Goal: Transaction & Acquisition: Purchase product/service

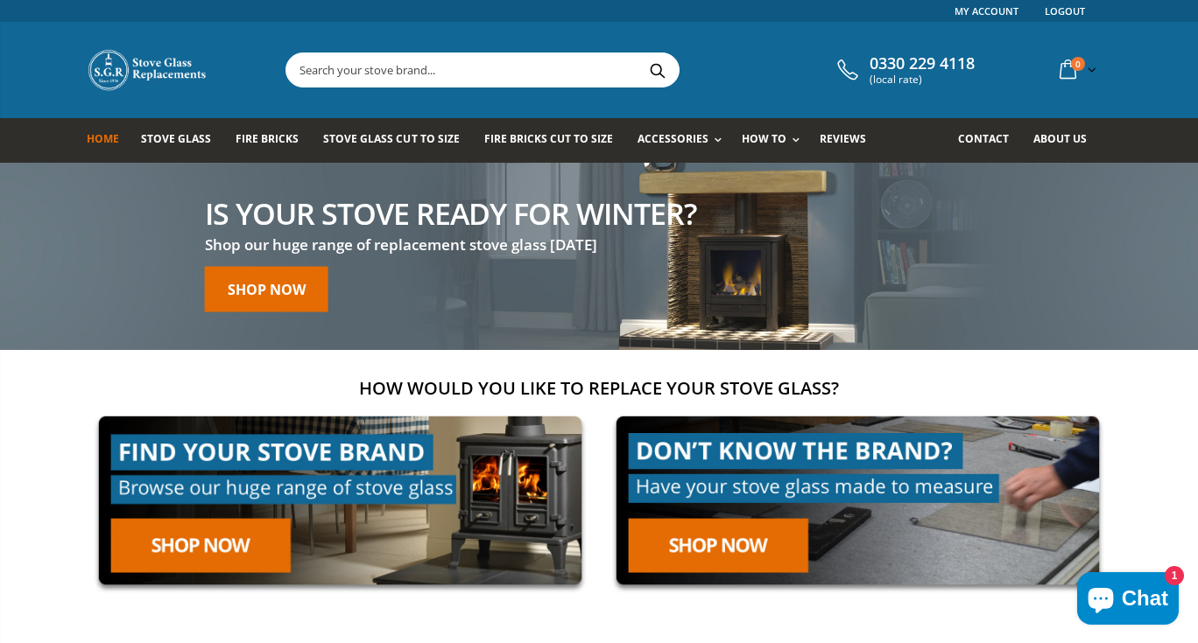
click at [398, 73] on input "text" at bounding box center [580, 69] width 588 height 33
paste input "Arada Ecoburn Plus 5 Widescreen Stove"
type input "Arada Ecoburn Plus 5 Widescreen Stove"
click at [661, 61] on button "Search" at bounding box center [656, 69] width 39 height 33
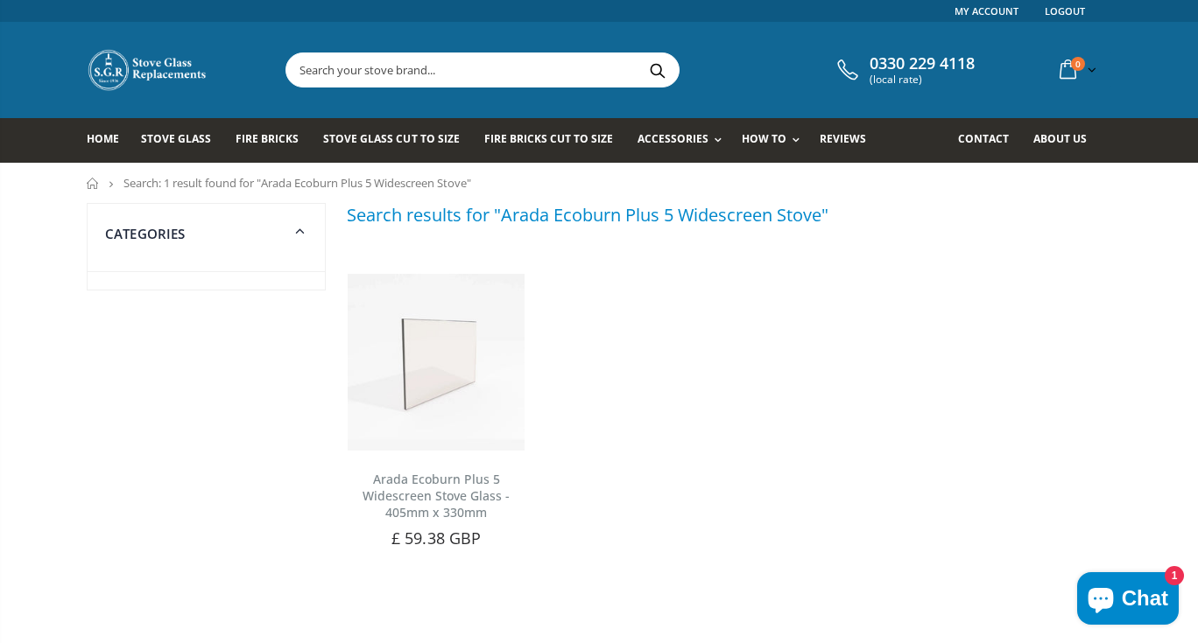
click at [394, 72] on input "text" at bounding box center [580, 69] width 588 height 33
paste input "Arada Ecoburn Plus 5 Widescreen Stove"
click at [414, 63] on input "Arada Ecoburn Plus 5 Widescreen Stove" at bounding box center [580, 69] width 588 height 33
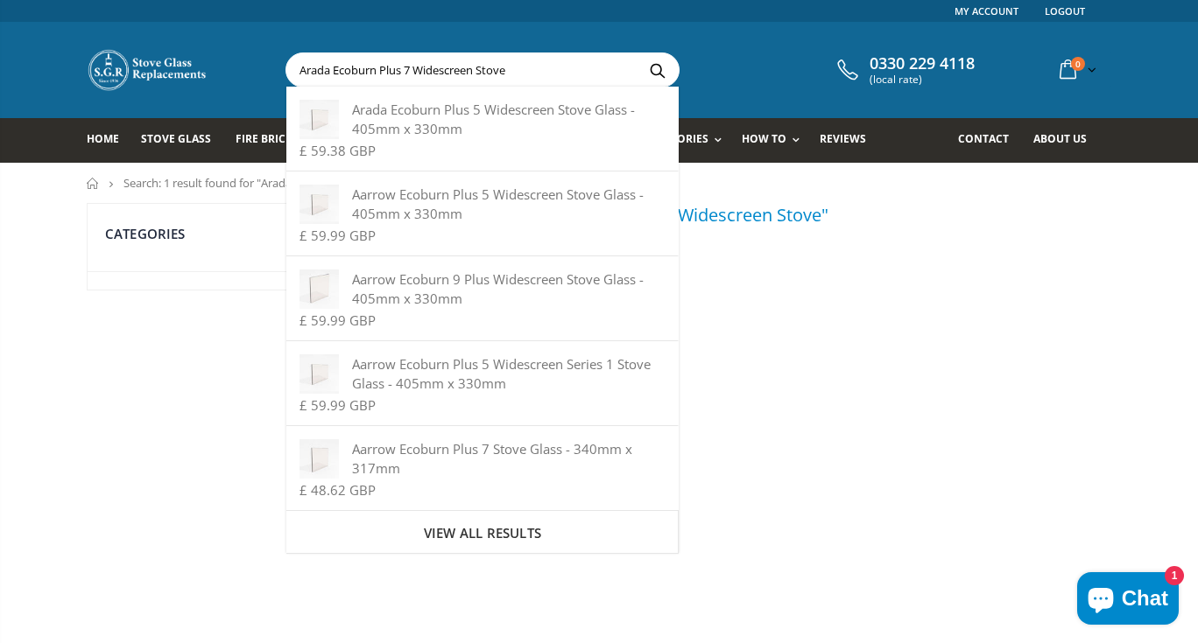
click at [995, 504] on ul "Arada Ecoburn Plus 5 Widescreen Stove Glass - 405mm x 330mm No reviews Choose a…" at bounding box center [729, 408] width 782 height 356
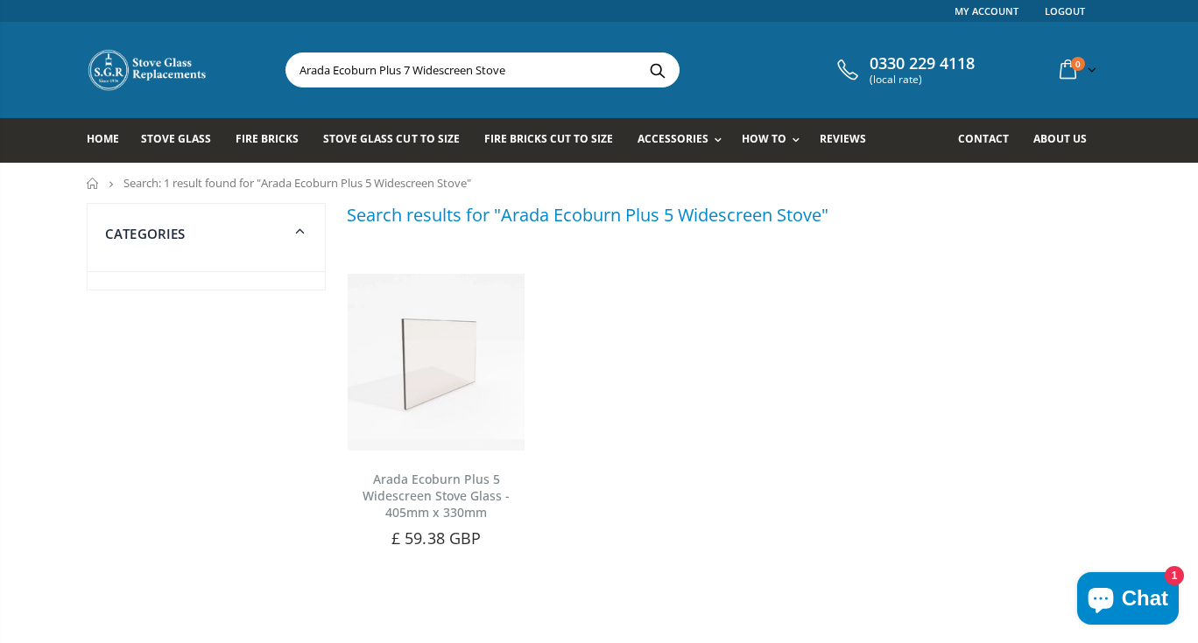
drag, startPoint x: 511, startPoint y: 68, endPoint x: 379, endPoint y: 70, distance: 132.2
click at [379, 70] on input "Arada Ecoburn Plus 7 Widescreen Stove" at bounding box center [580, 69] width 588 height 33
type input "Arada Ecoburn"
click at [661, 65] on button "Search" at bounding box center [656, 69] width 39 height 33
click at [333, 63] on input "text" at bounding box center [580, 69] width 588 height 33
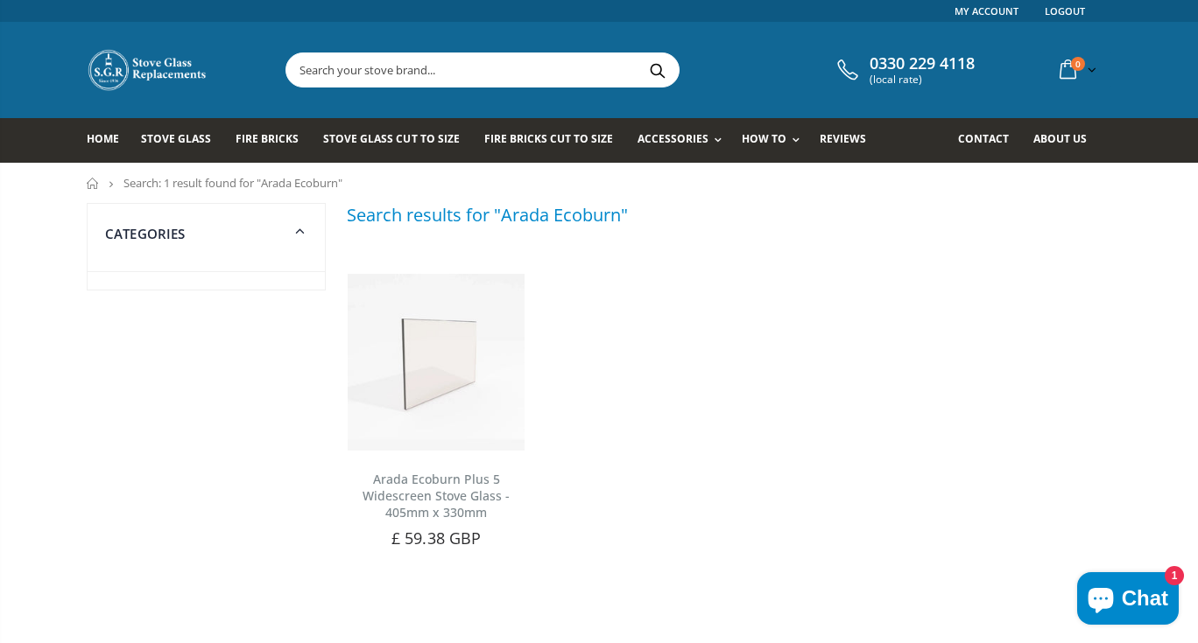
paste input "Arada Ecoburn Plus 5 Widescreen Stove"
drag, startPoint x: 510, startPoint y: 70, endPoint x: 330, endPoint y: 83, distance: 180.8
click at [330, 83] on input "Arada Ecoburn Plus 5 Widescreen Stove" at bounding box center [580, 69] width 588 height 33
type input "Arada"
click at [649, 65] on button "Search" at bounding box center [656, 69] width 39 height 33
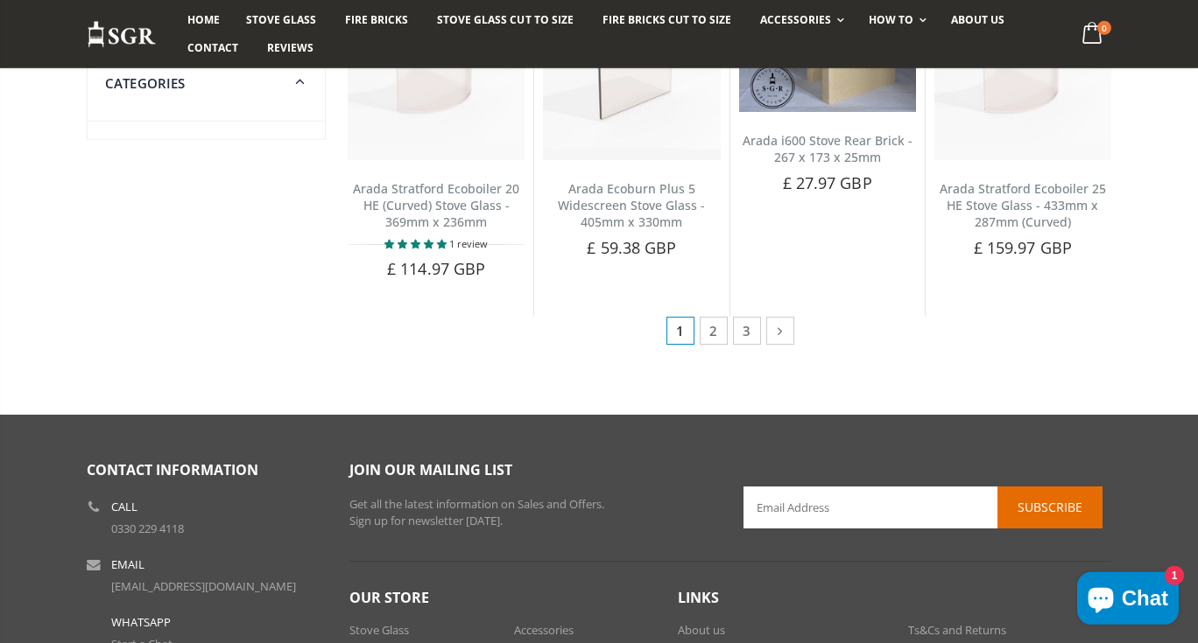
scroll to position [1040, 0]
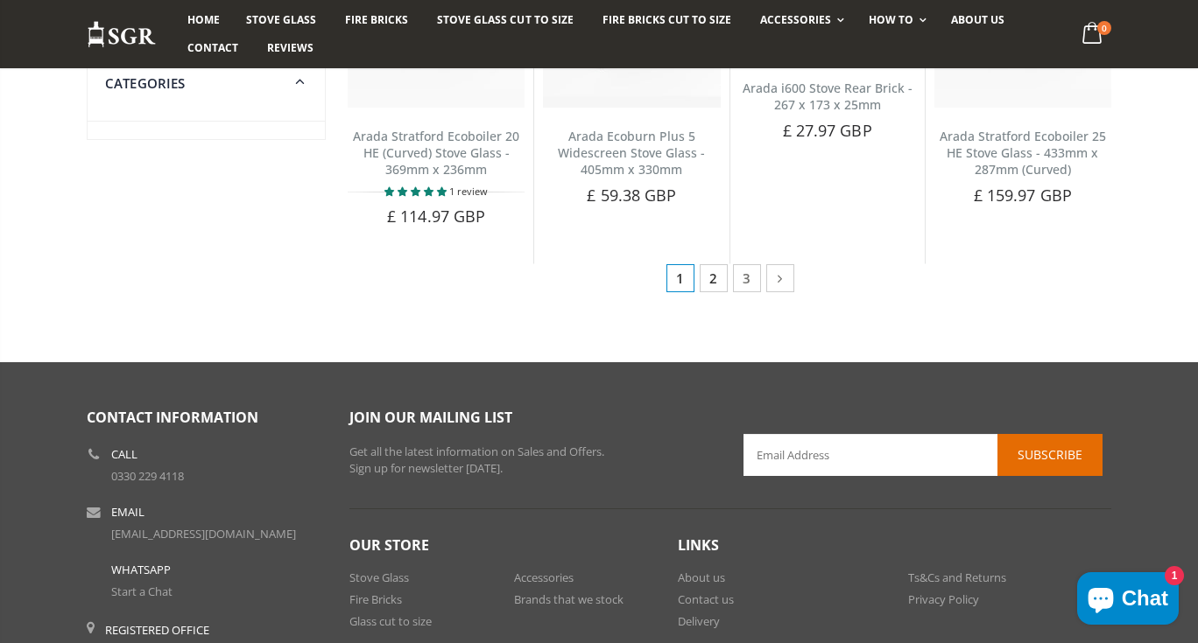
click at [712, 264] on link "2" at bounding box center [713, 278] width 28 height 28
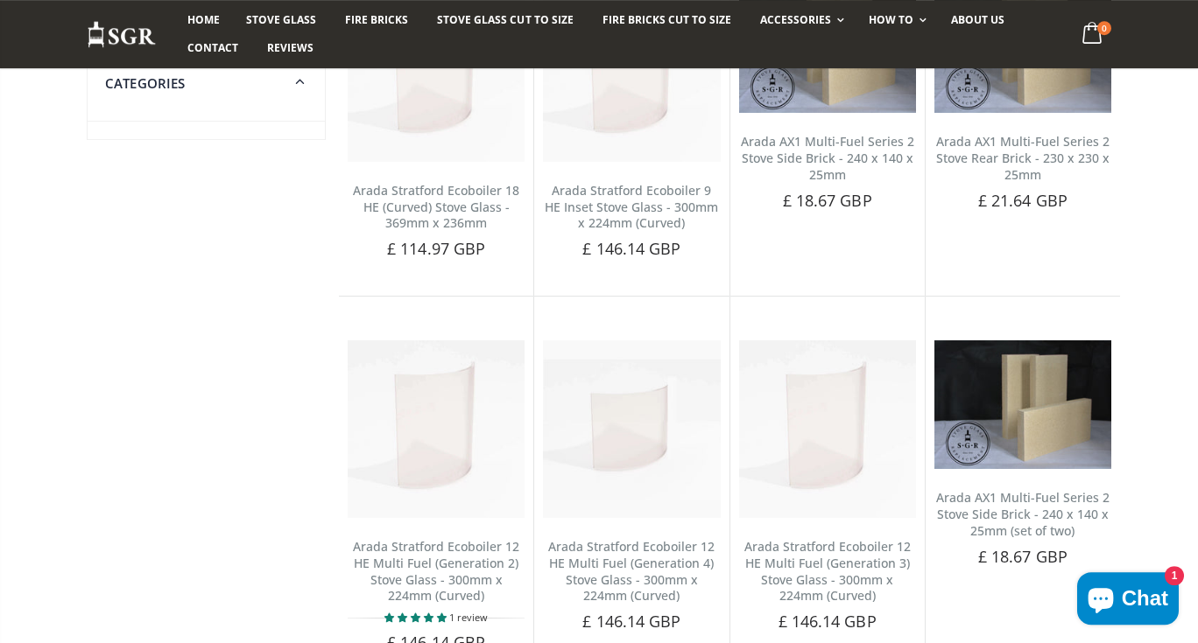
scroll to position [851, 0]
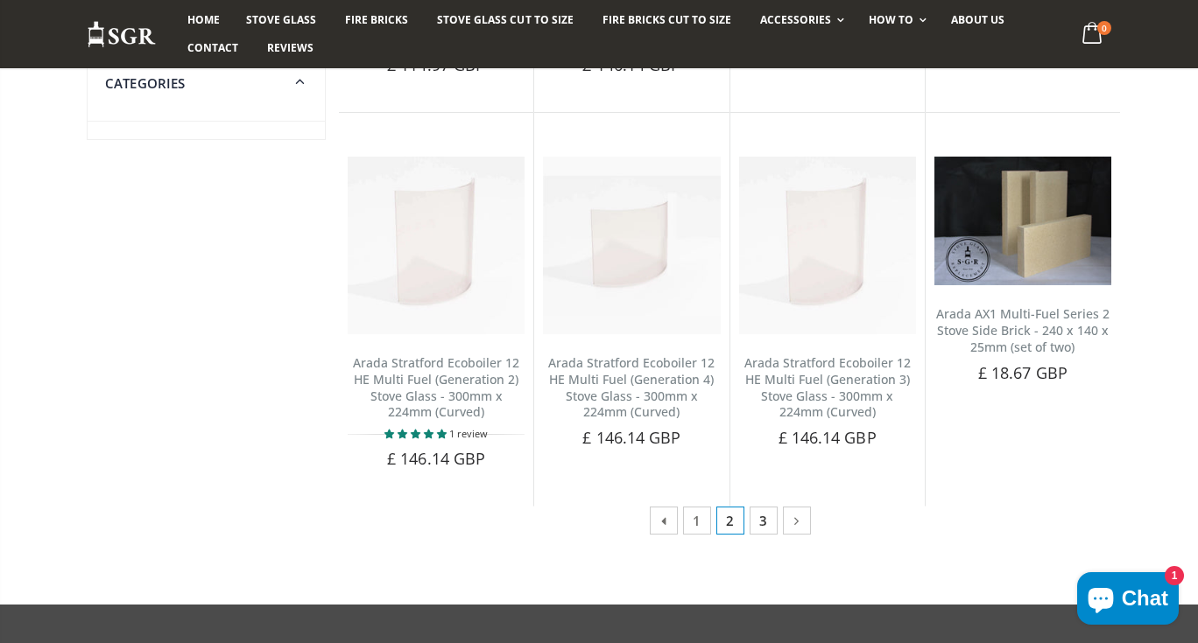
click at [755, 522] on link "3" at bounding box center [763, 521] width 28 height 28
